Goal: Transaction & Acquisition: Purchase product/service

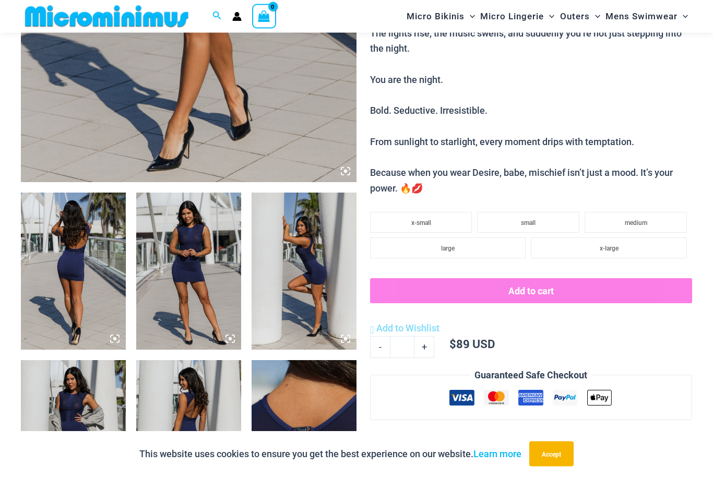
scroll to position [418, 0]
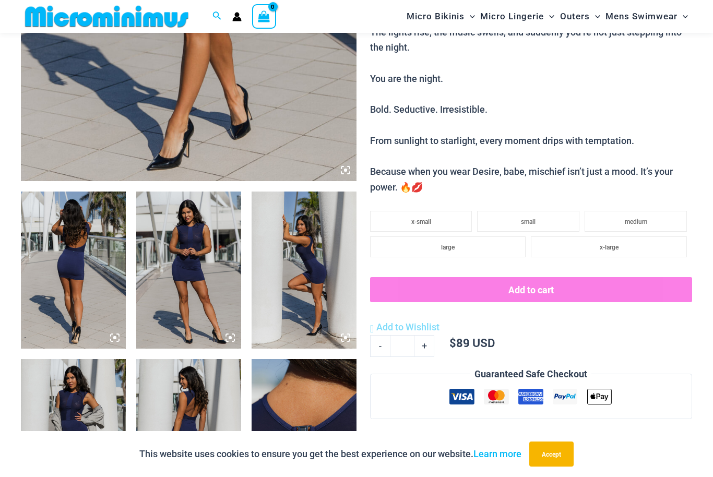
click at [43, 284] on img at bounding box center [73, 270] width 105 height 157
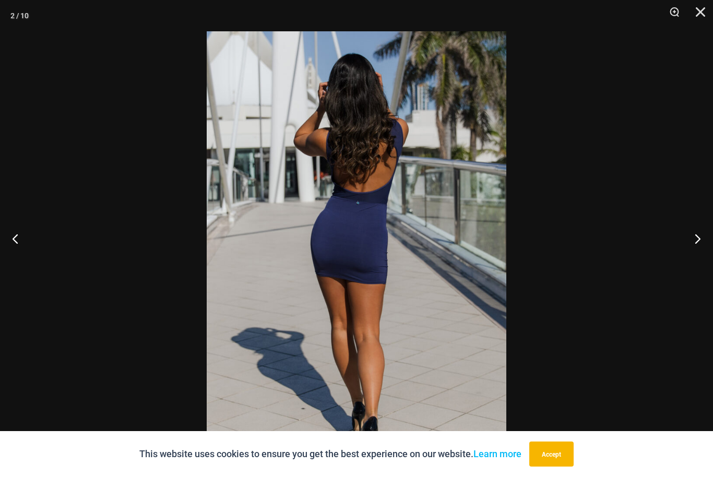
click at [708, 260] on button "Next" at bounding box center [693, 239] width 39 height 52
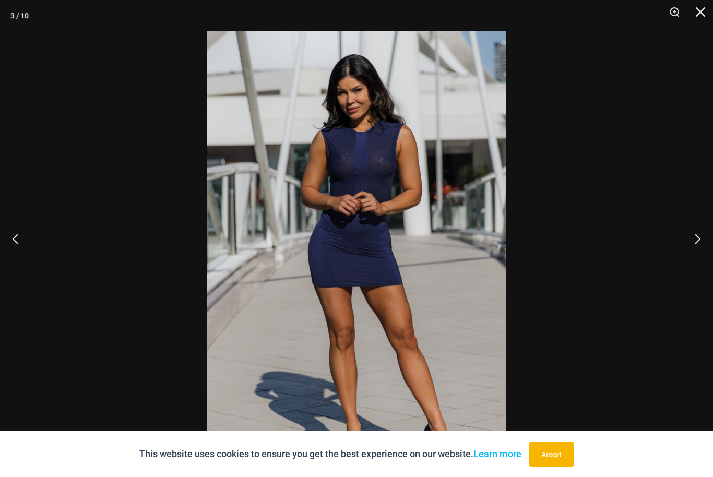
click at [698, 256] on button "Next" at bounding box center [693, 239] width 39 height 52
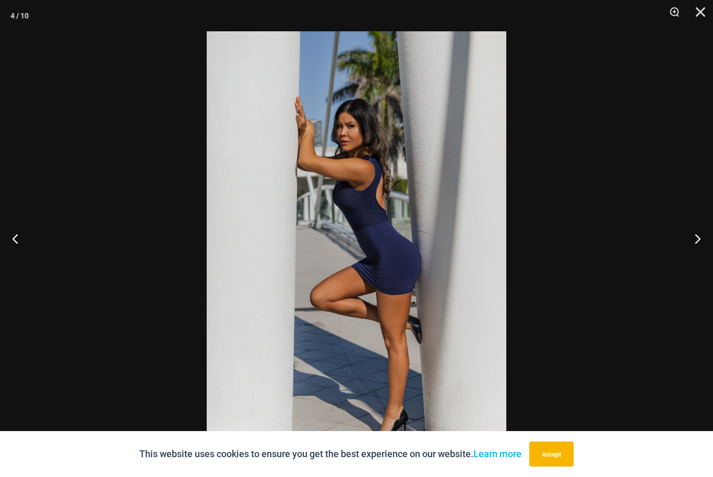
click at [702, 256] on button "Next" at bounding box center [693, 239] width 39 height 52
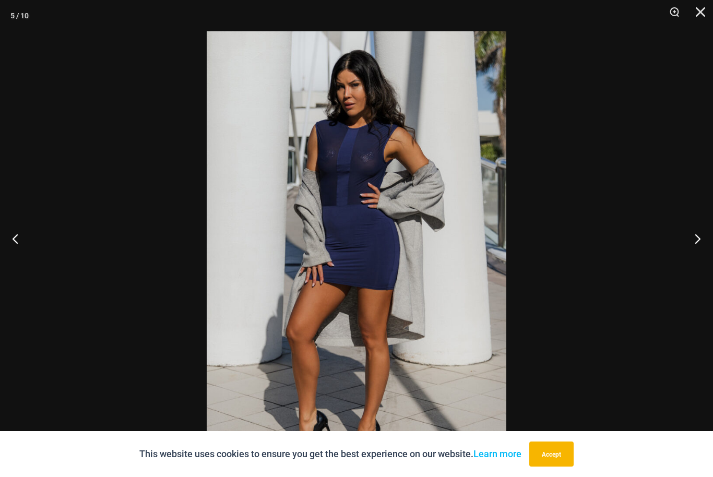
click at [695, 257] on button "Next" at bounding box center [693, 239] width 39 height 52
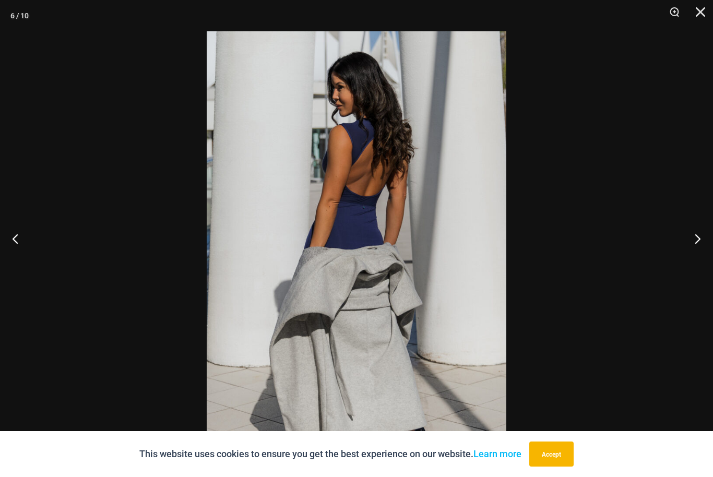
click at [699, 256] on button "Next" at bounding box center [693, 239] width 39 height 52
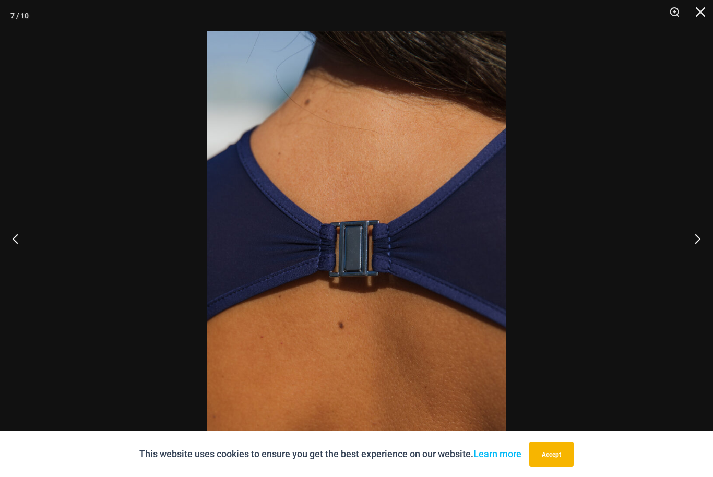
click at [701, 257] on button "Next" at bounding box center [693, 239] width 39 height 52
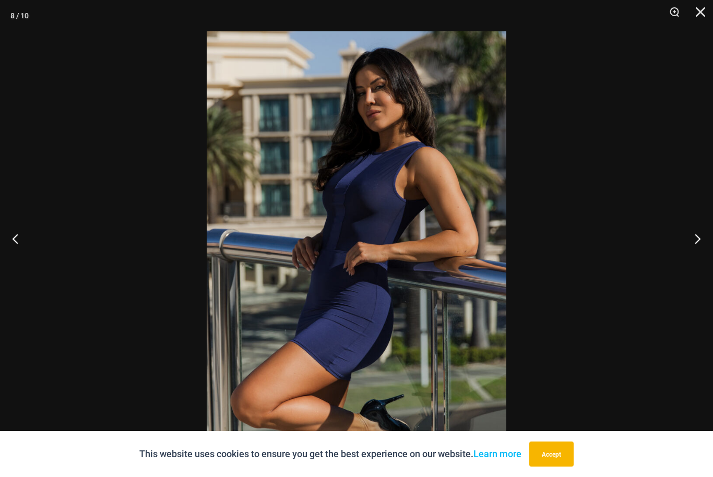
click at [701, 256] on button "Next" at bounding box center [693, 239] width 39 height 52
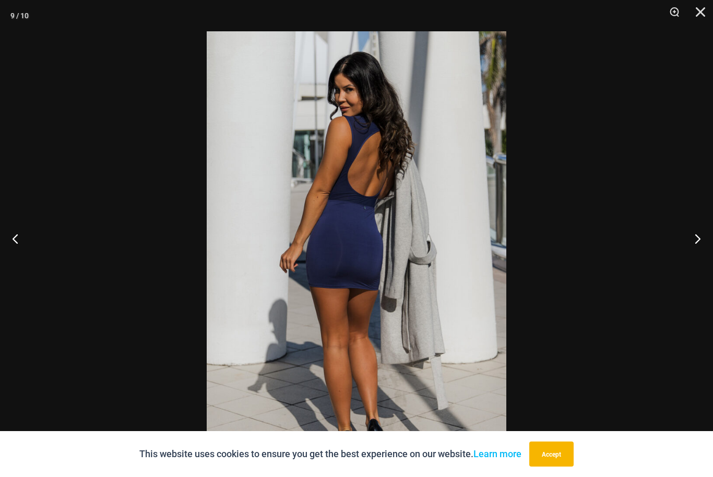
click at [702, 259] on button "Next" at bounding box center [693, 239] width 39 height 52
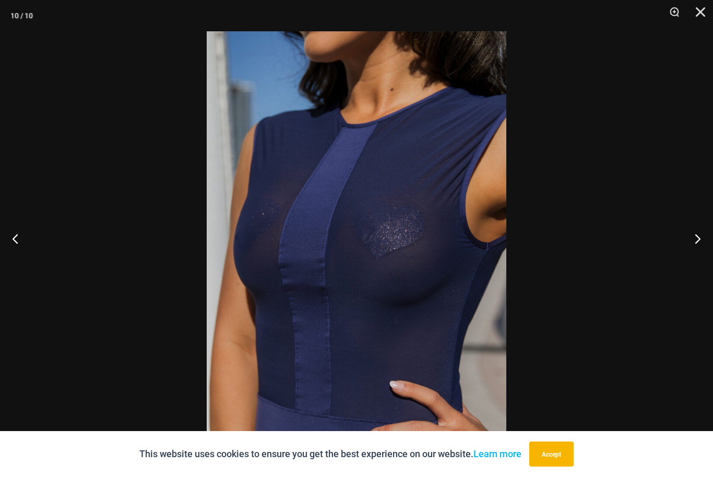
click at [704, 258] on button "Next" at bounding box center [693, 239] width 39 height 52
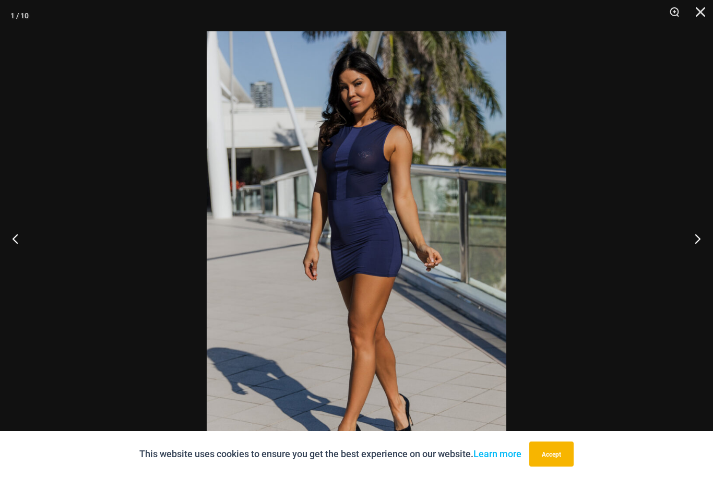
click at [706, 257] on button "Next" at bounding box center [693, 239] width 39 height 52
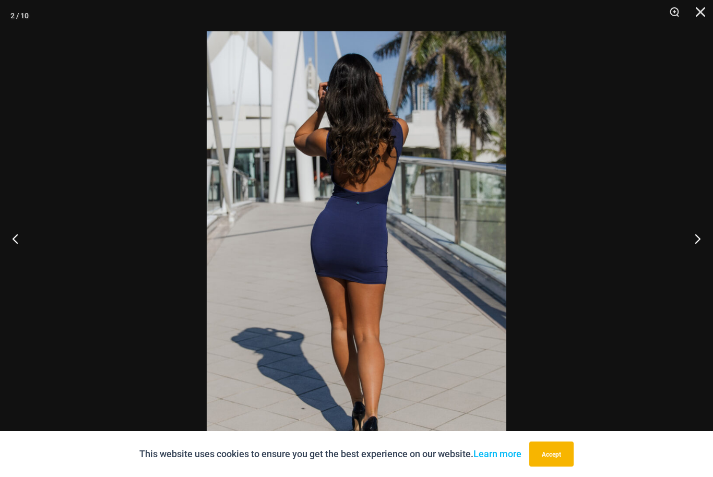
click at [708, 260] on button "Next" at bounding box center [693, 239] width 39 height 52
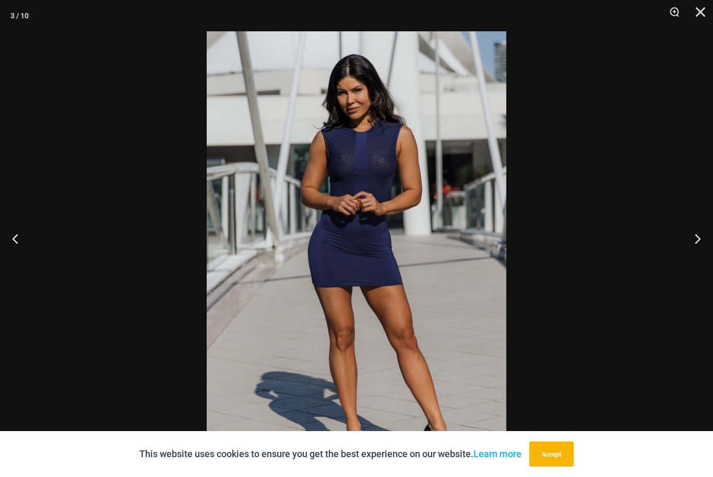
click at [699, 13] on button "Close" at bounding box center [697, 15] width 26 height 31
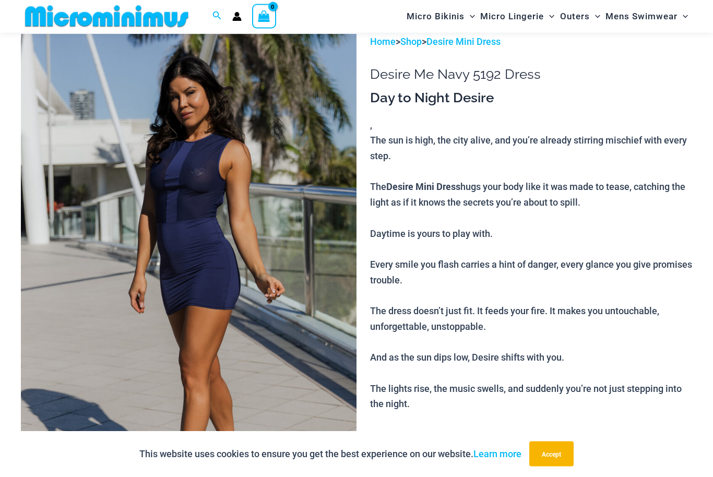
scroll to position [0, 0]
